Goal: Complete application form

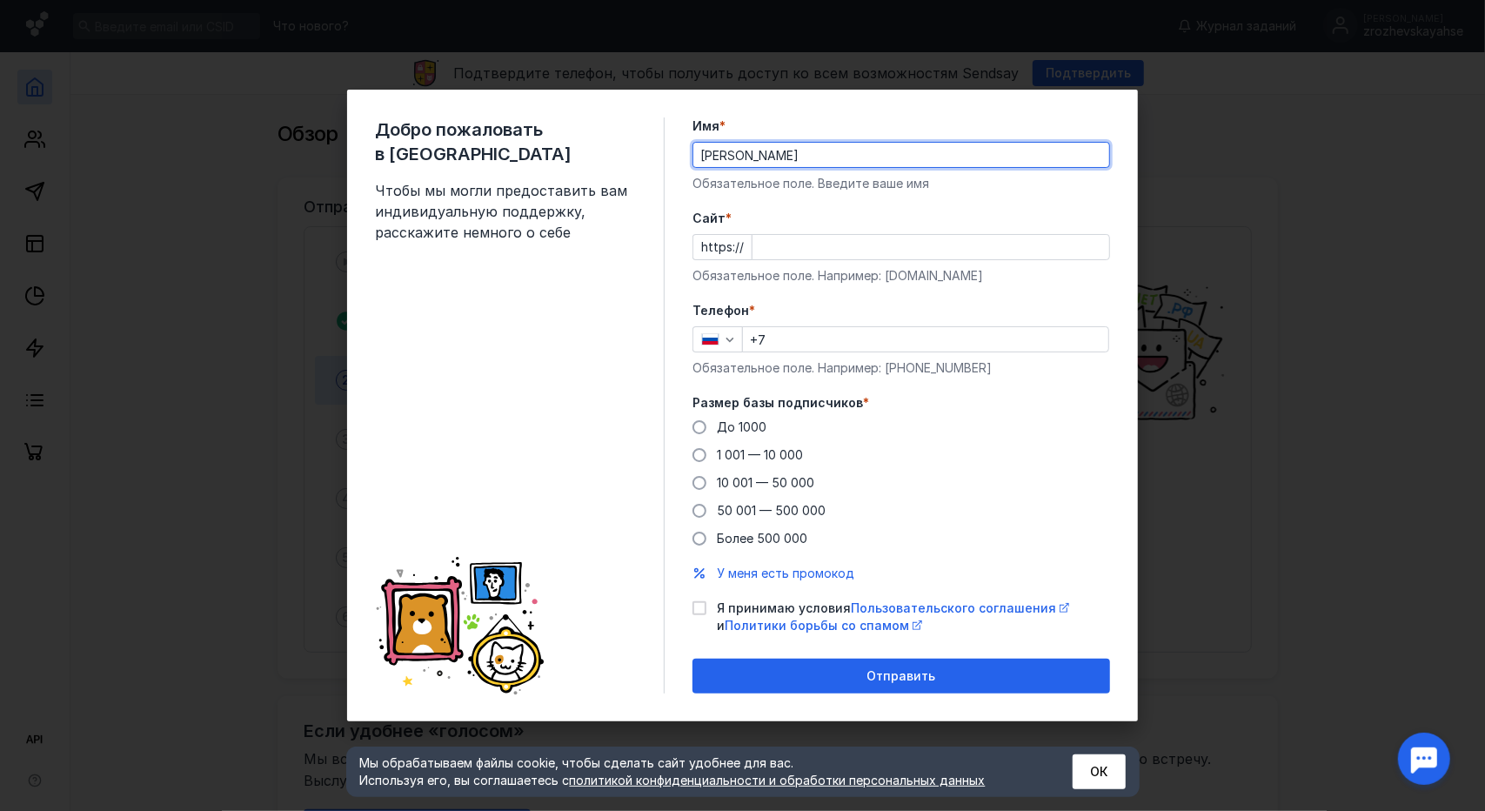
type input "[PERSON_NAME]"
click at [1060, 237] on input "Cайт *" at bounding box center [931, 247] width 357 height 24
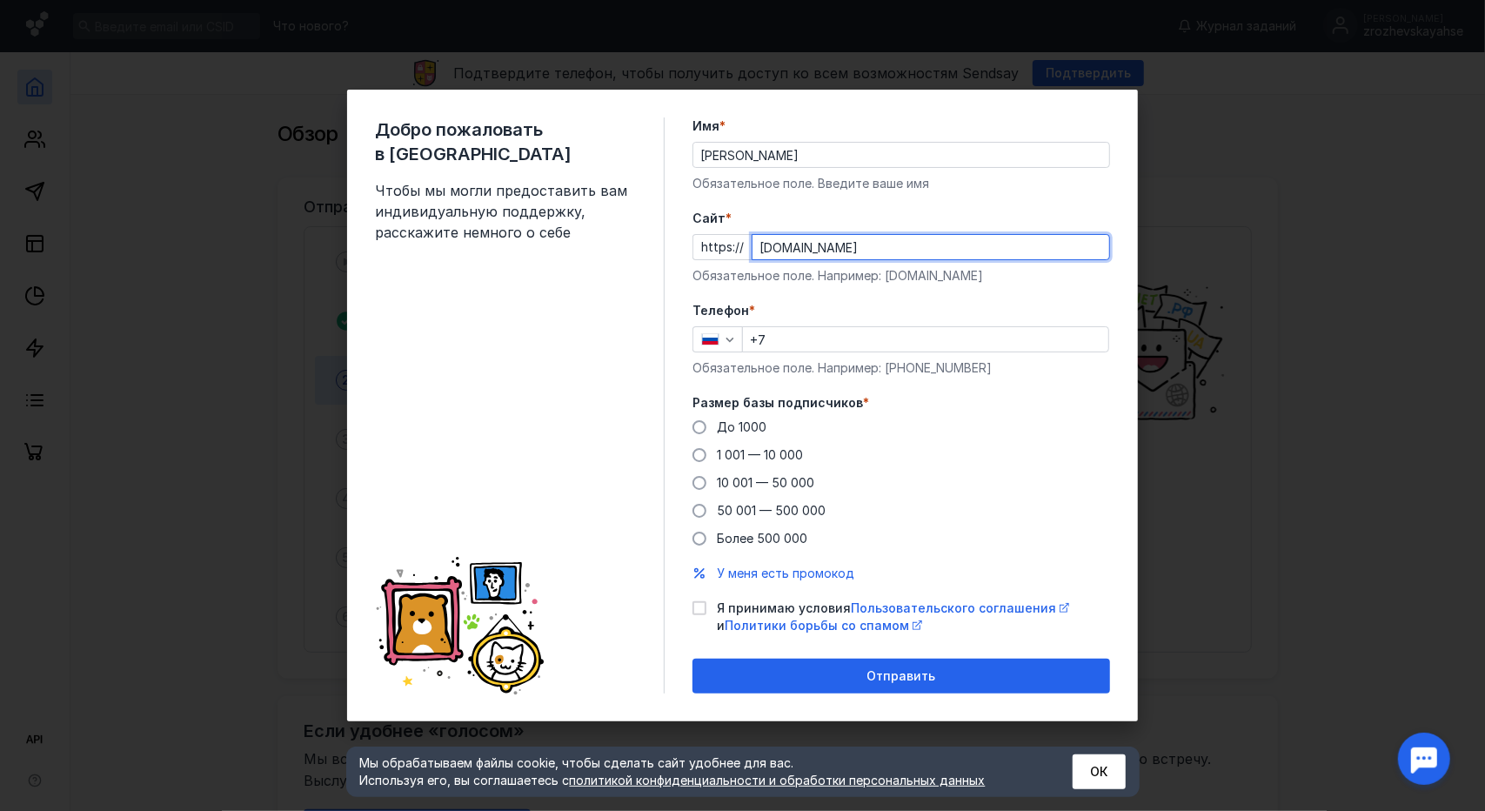
type input "[DOMAIN_NAME]"
click at [957, 331] on input "+7" at bounding box center [925, 339] width 365 height 24
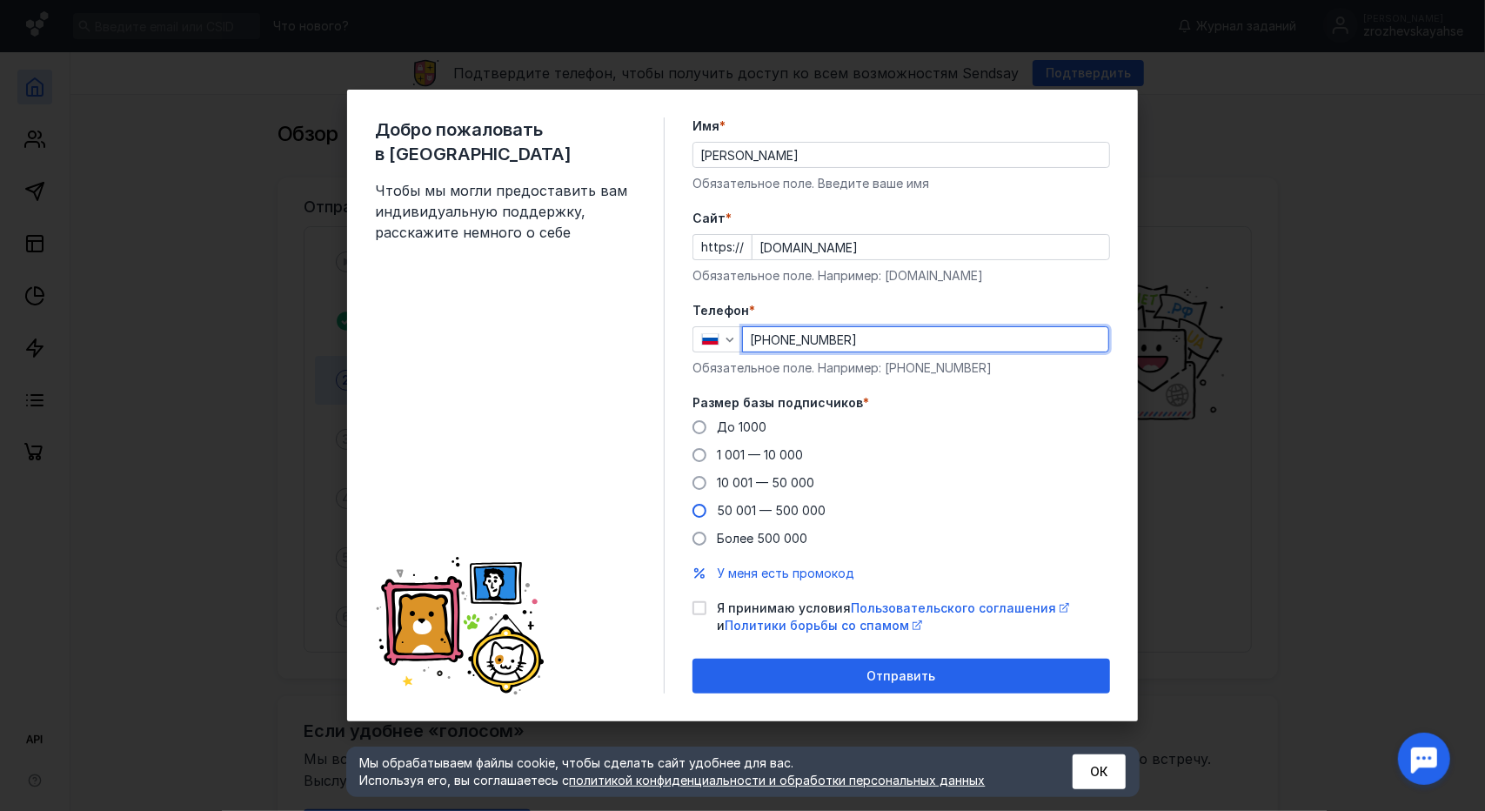
type input "[PHONE_NUMBER]"
click at [801, 506] on span "50 001 — 500 000" at bounding box center [771, 510] width 109 height 15
click at [0, 0] on input "50 001 — 500 000" at bounding box center [0, 0] width 0 height 0
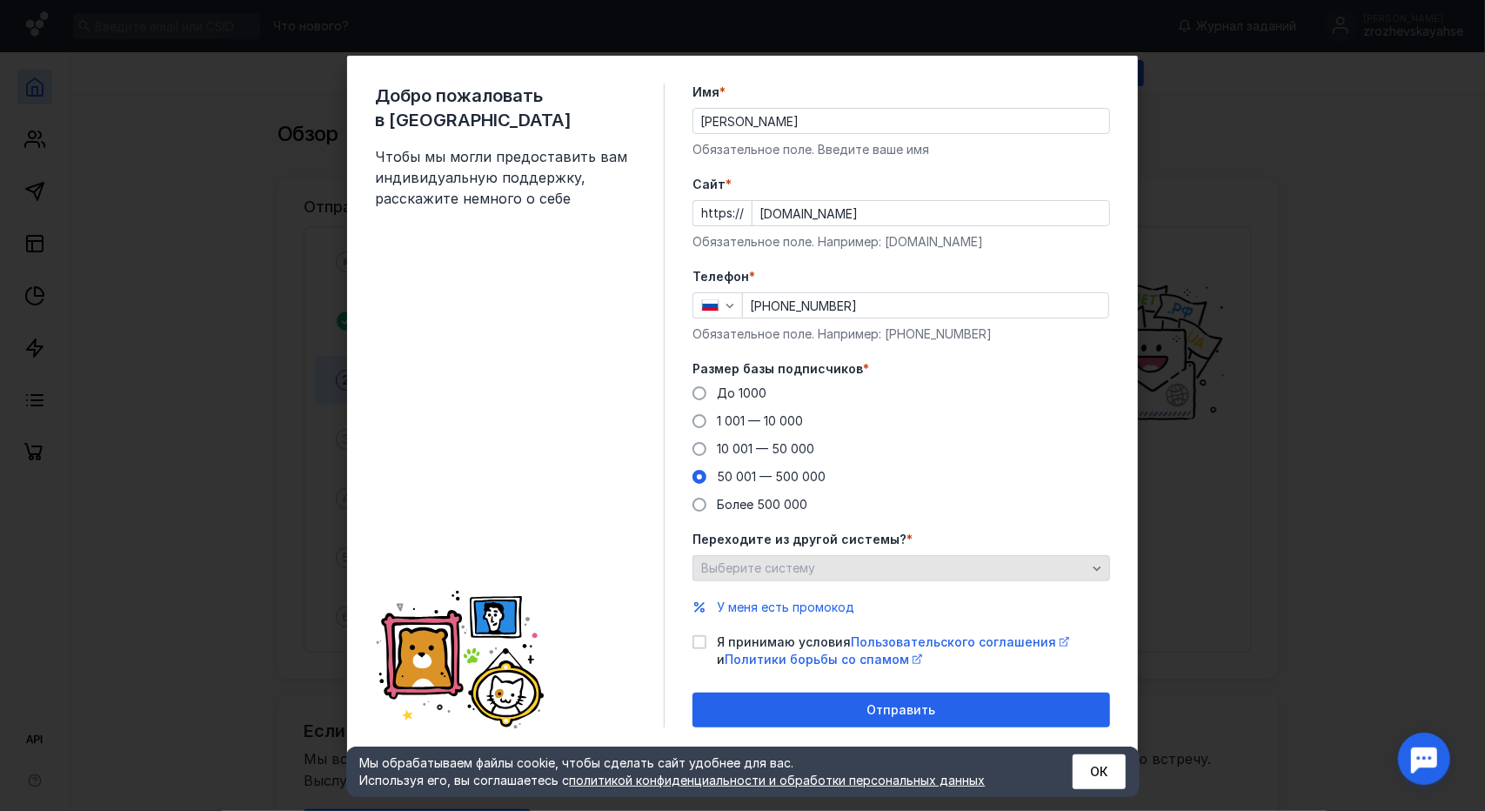
click at [922, 572] on div "Выберите систему" at bounding box center [894, 568] width 394 height 15
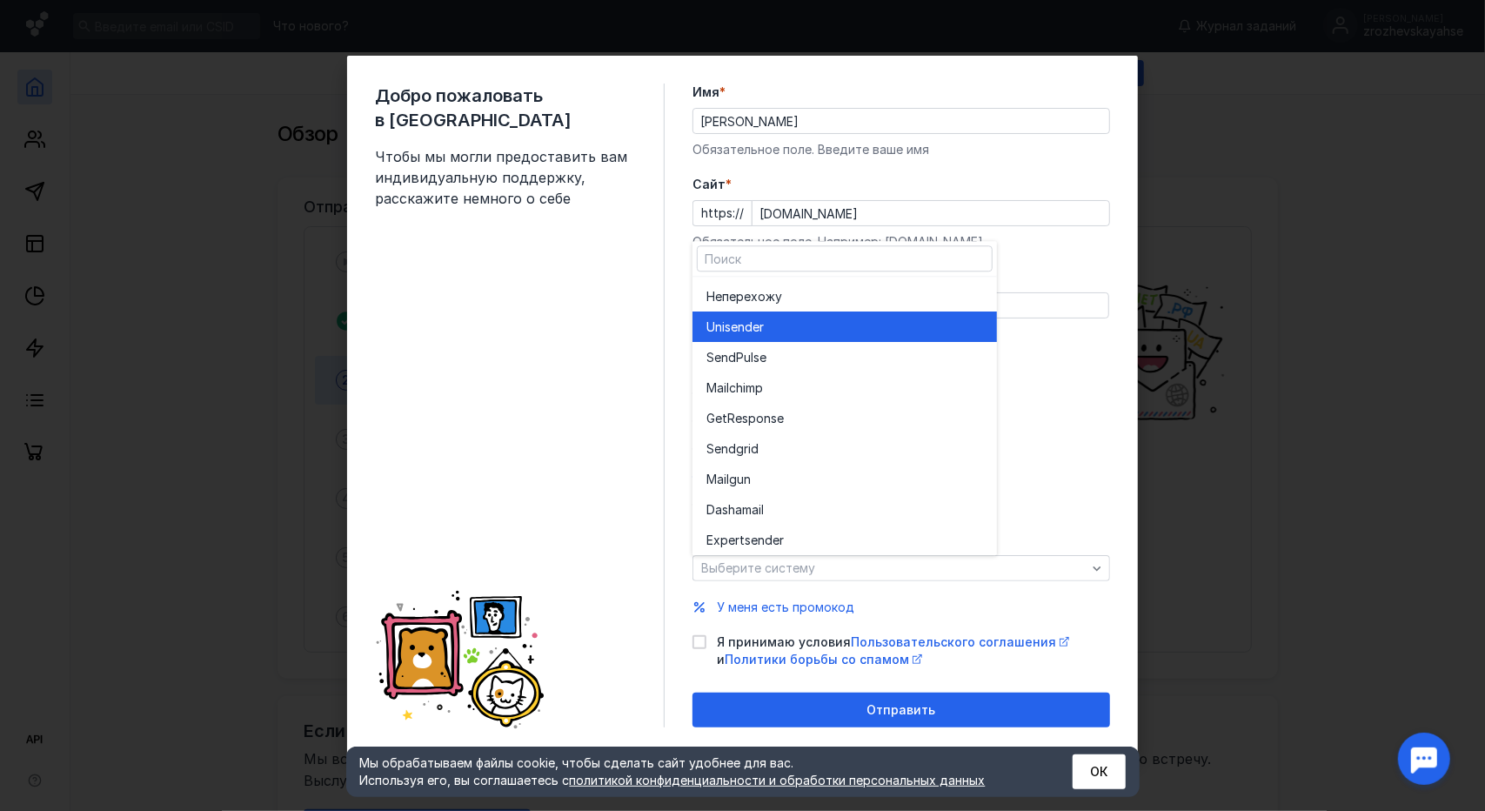
click at [836, 340] on div "Unisende r" at bounding box center [845, 327] width 277 height 30
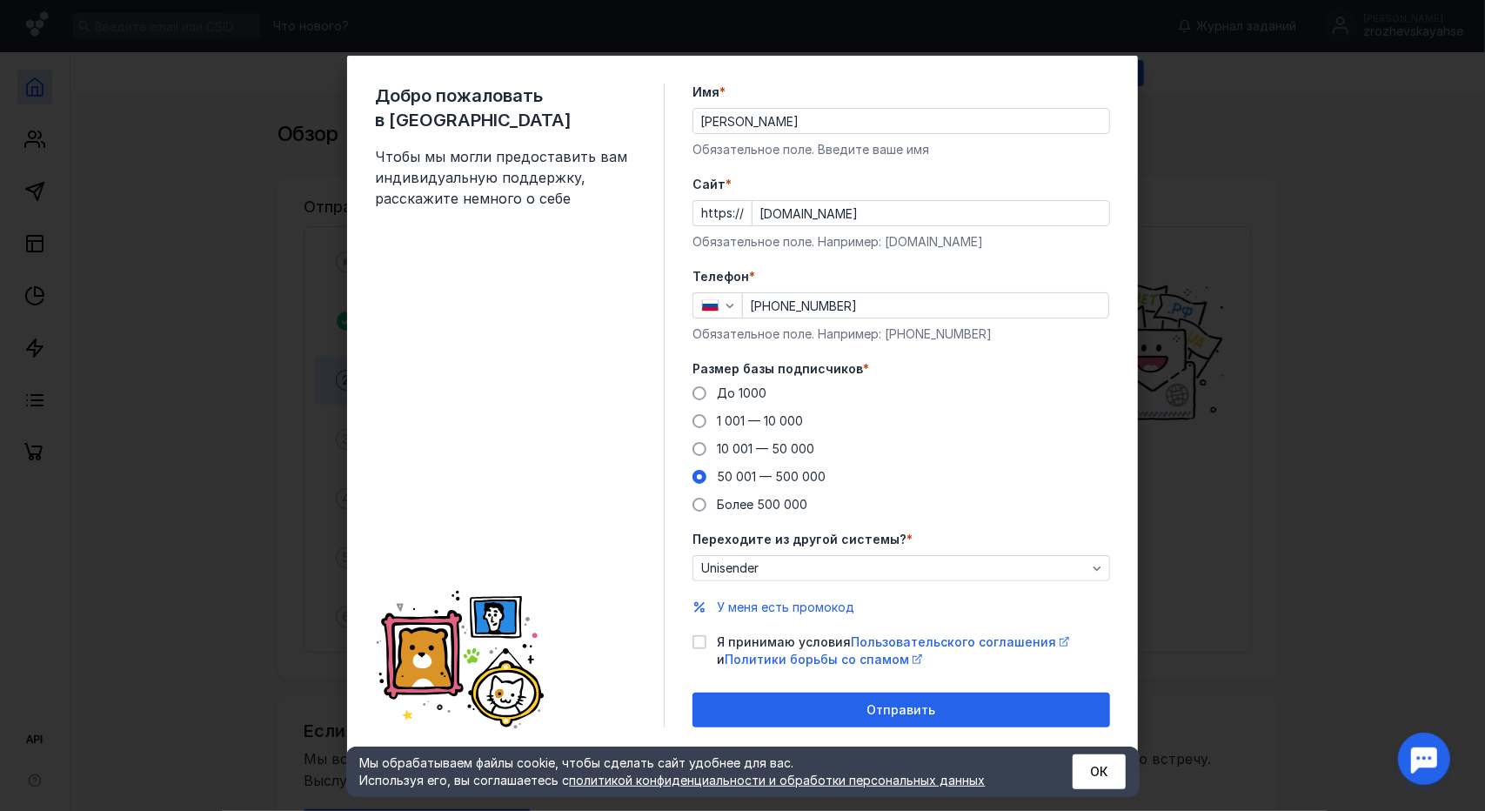
click at [707, 640] on label "Я принимаю условия Пользовательского соглашения и Политики борьбы со спамом" at bounding box center [902, 651] width 418 height 35
click at [704, 640] on input "Я принимаю условия Пользовательского соглашения и Политики борьбы со спамом" at bounding box center [698, 639] width 11 height 11
checkbox input "true"
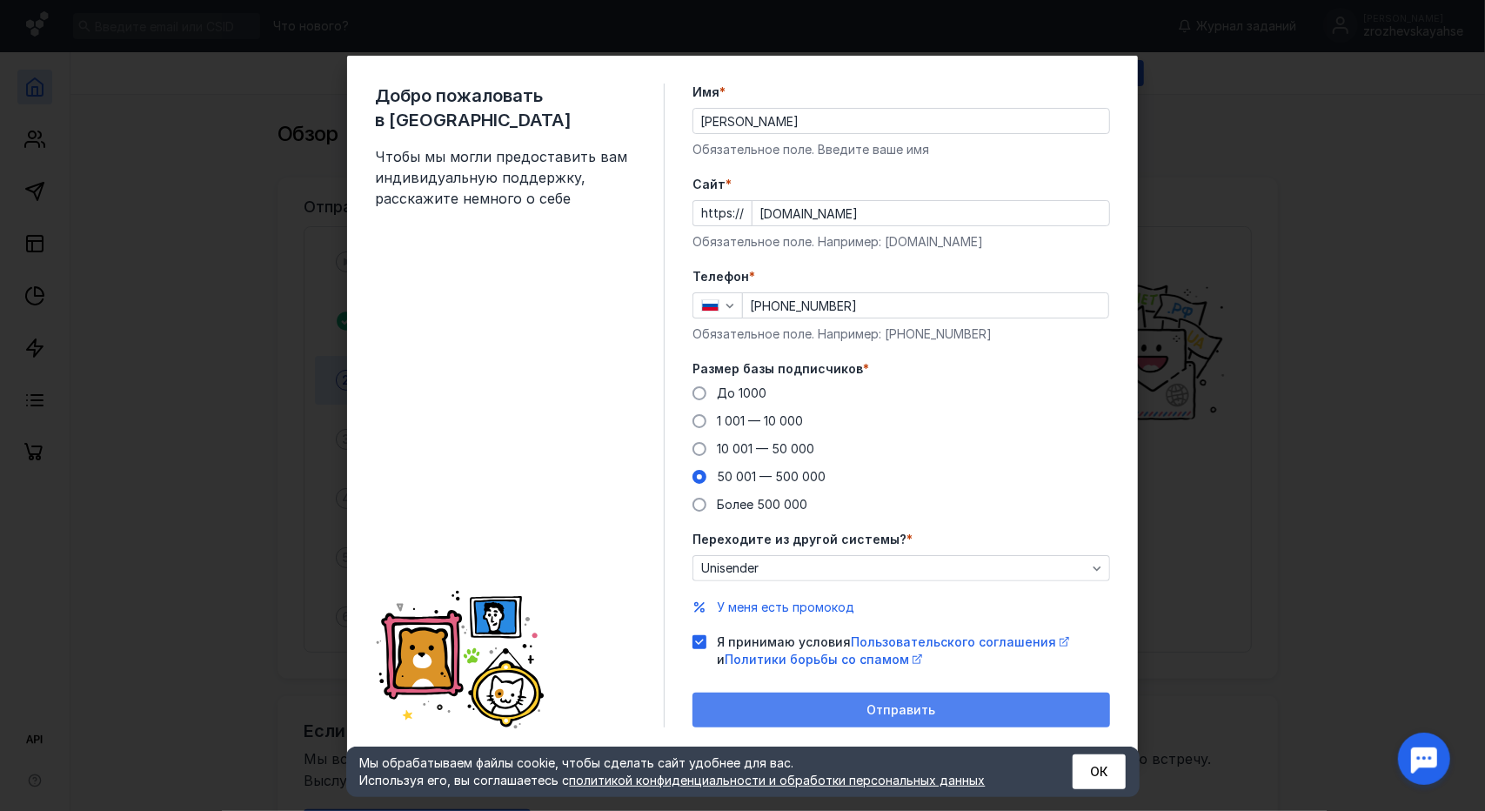
click at [826, 703] on div "Отправить" at bounding box center [901, 710] width 400 height 15
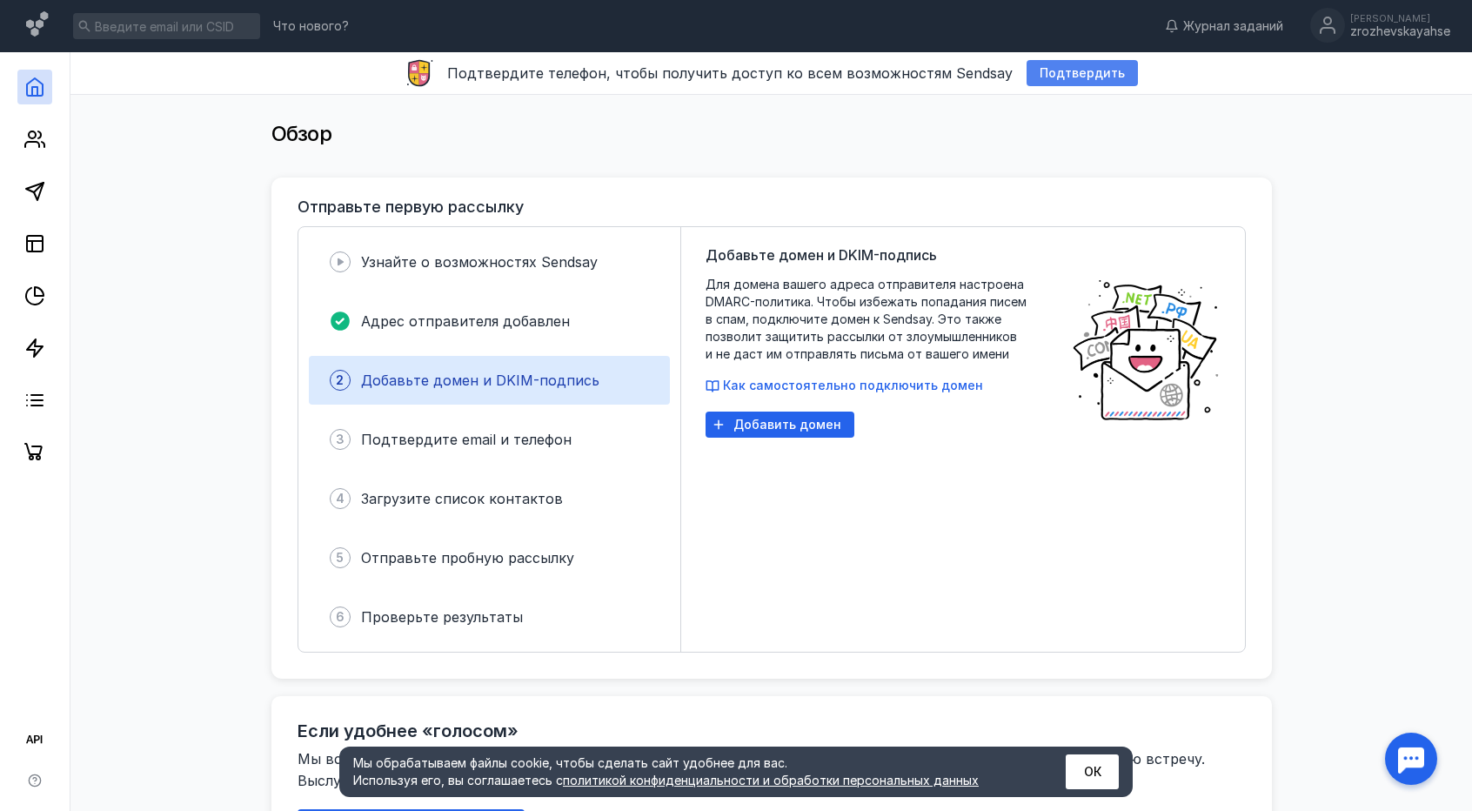
click at [1065, 69] on span "Подтвердить" at bounding box center [1082, 73] width 85 height 15
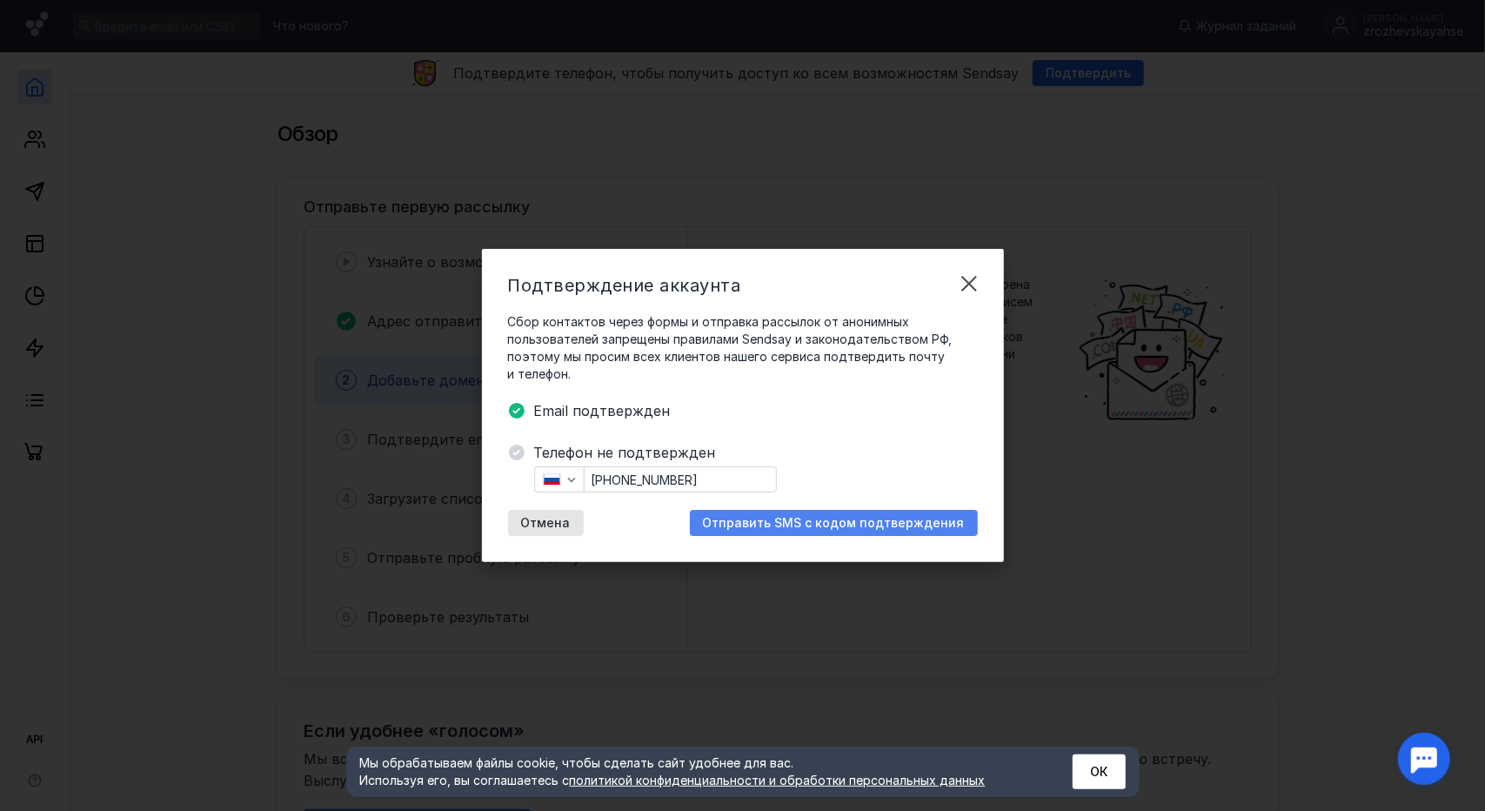
click at [884, 511] on div "Отправить SMS с кодом подтверждения" at bounding box center [834, 523] width 288 height 26
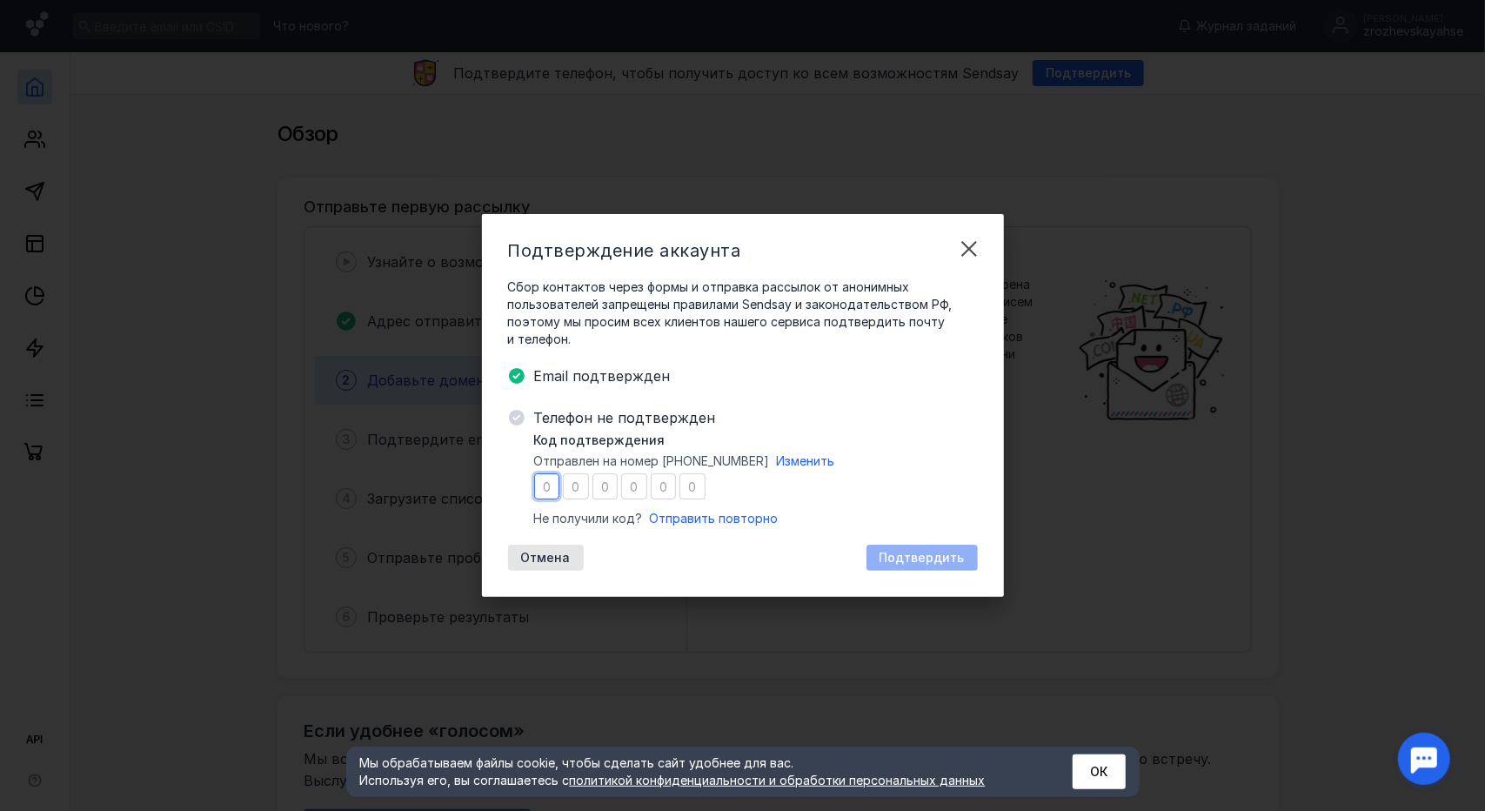
type input "5"
type input "0"
type input "2"
type input "6"
type input "1"
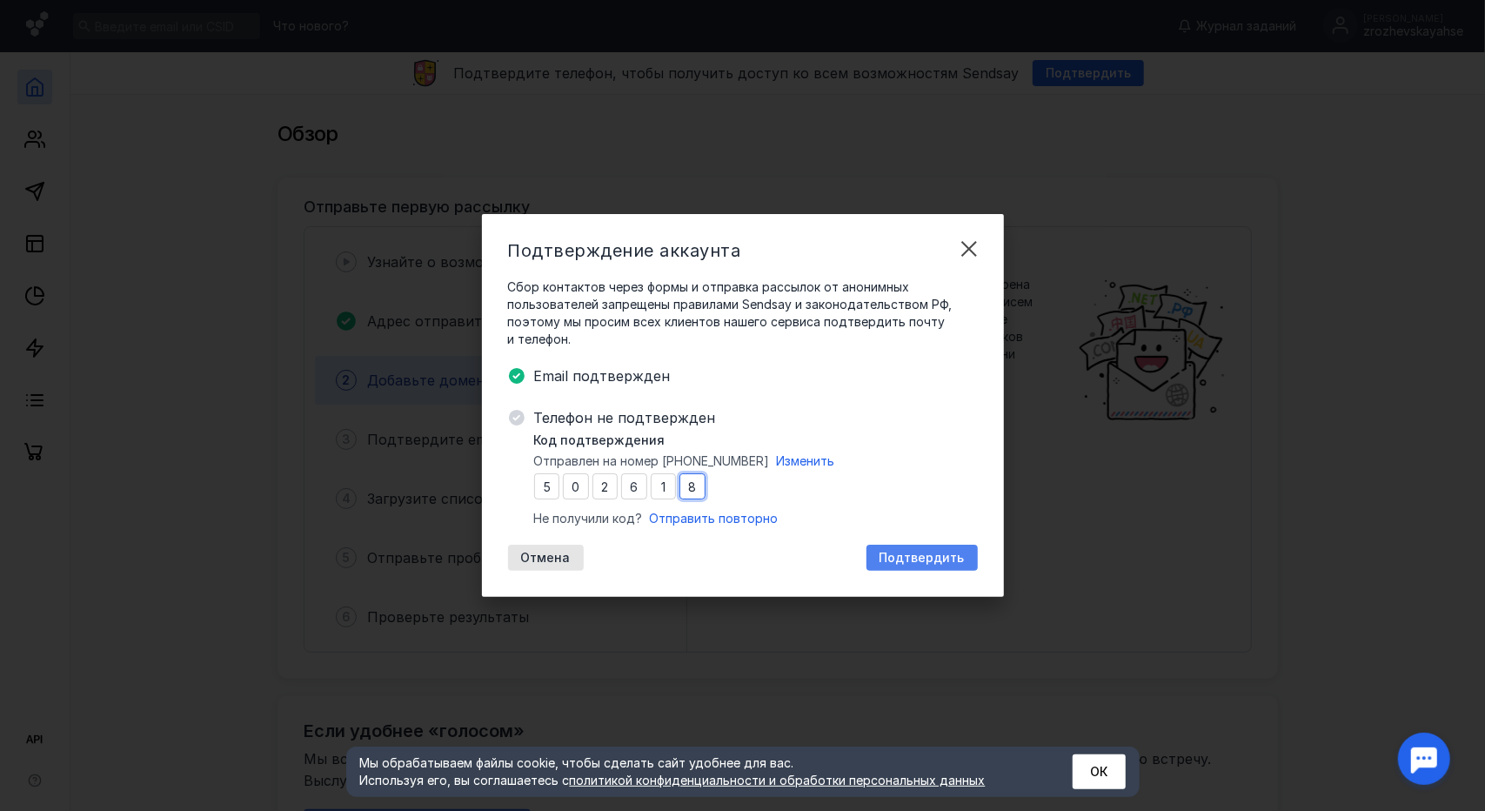
type input "8"
click at [919, 560] on span "Подтвердить" at bounding box center [922, 558] width 85 height 15
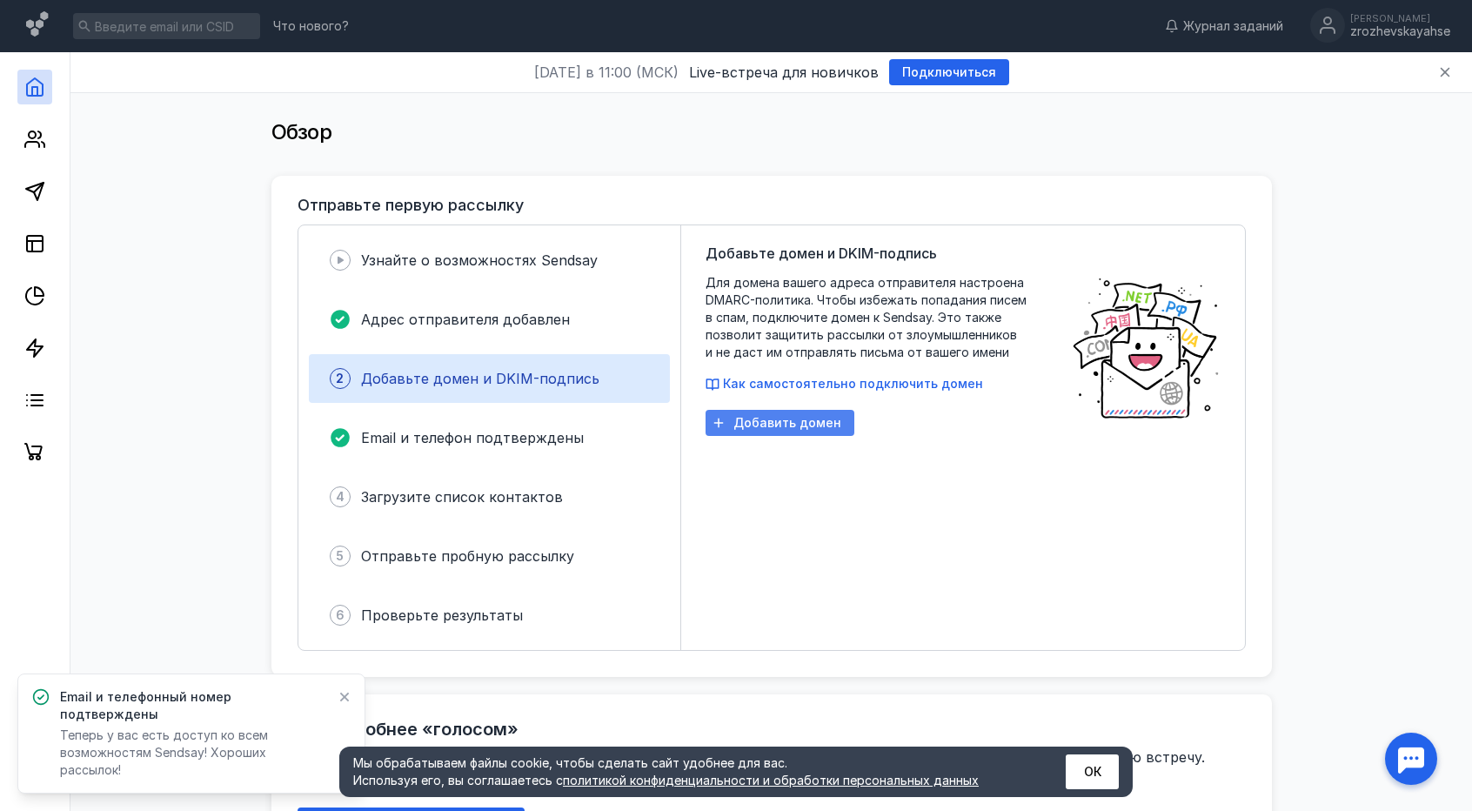
click at [764, 428] on span "Добавить домен" at bounding box center [788, 423] width 108 height 15
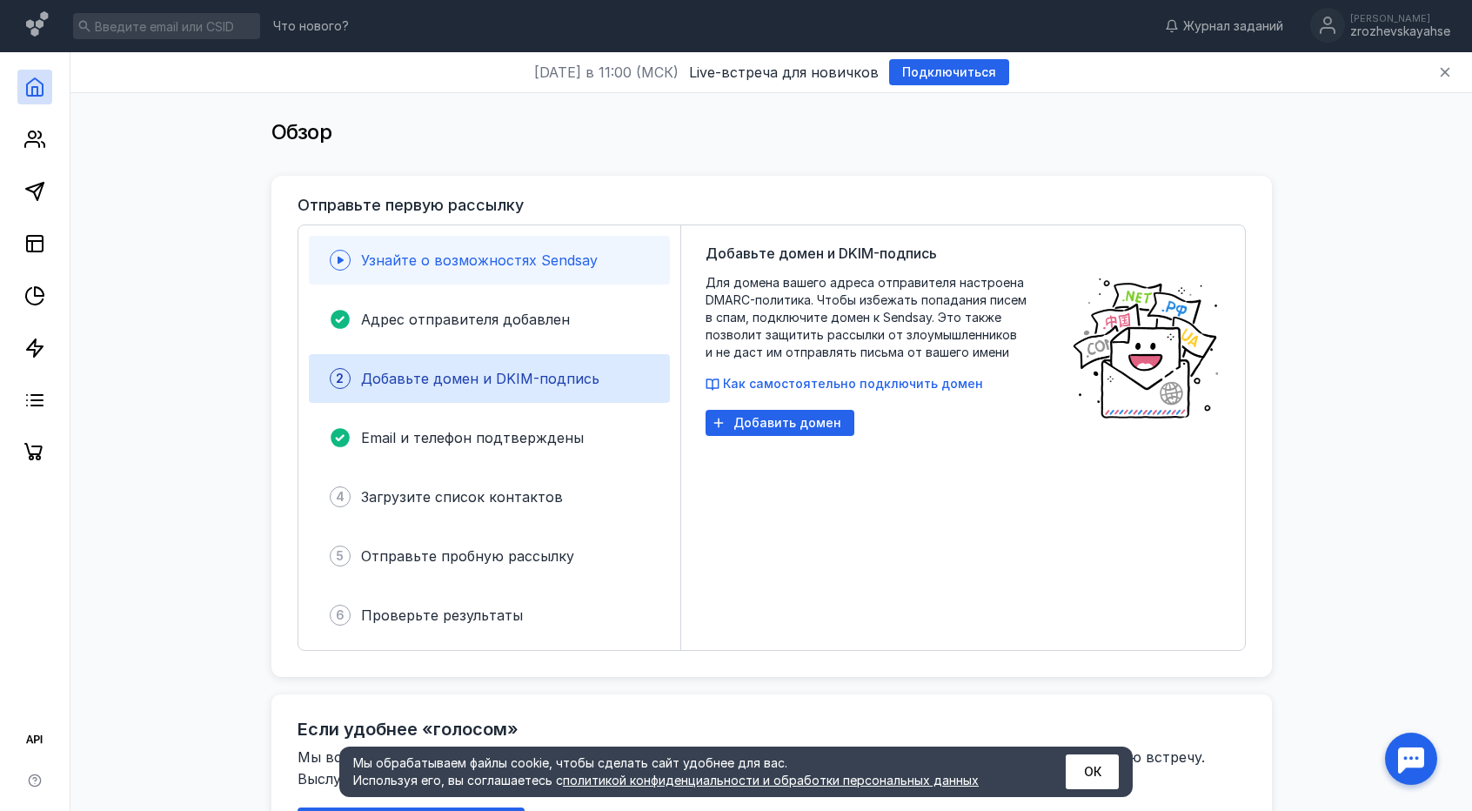
click at [494, 250] on div "Узнайте о возможностях Sendsay" at bounding box center [479, 260] width 237 height 21
